Goal: Transaction & Acquisition: Purchase product/service

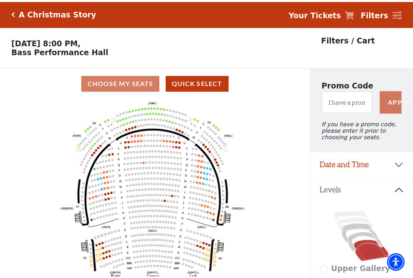
scroll to position [38, 0]
